Goal: Navigation & Orientation: Find specific page/section

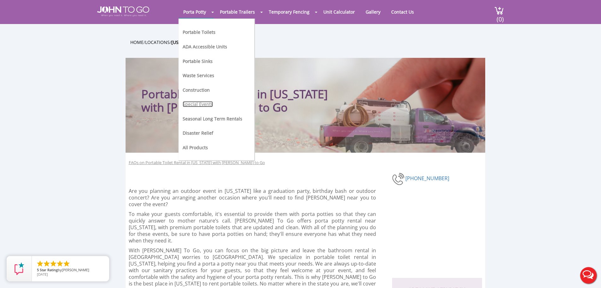
click at [209, 103] on link "Special Events" at bounding box center [198, 104] width 30 height 6
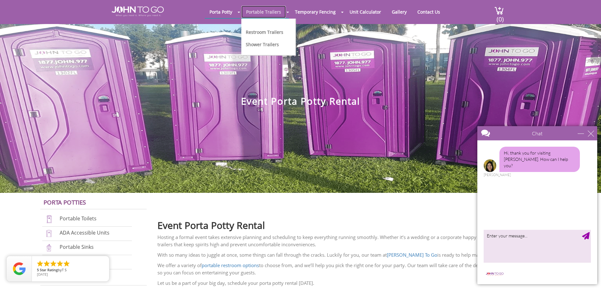
click at [259, 12] on link "Portable Trailers" at bounding box center [264, 12] width 45 height 12
